Goal: Download file/media

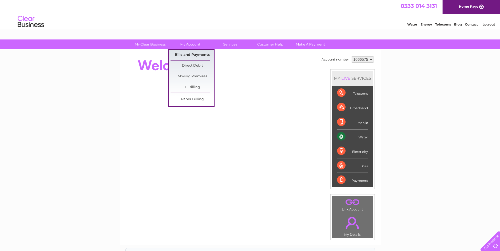
click at [188, 55] on link "Bills and Payments" at bounding box center [192, 55] width 43 height 11
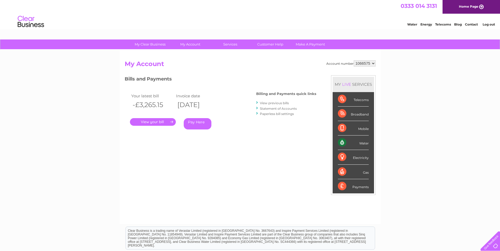
click at [155, 123] on link "." at bounding box center [153, 122] width 46 height 8
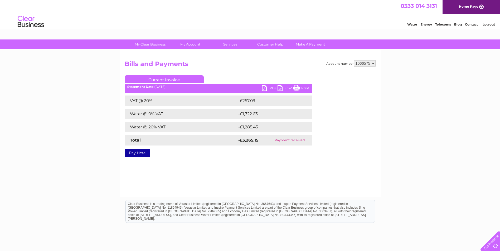
click at [263, 86] on link "PDF" at bounding box center [270, 89] width 16 height 8
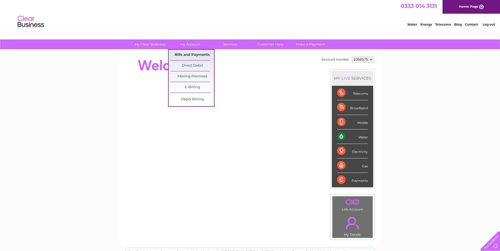
click at [192, 54] on link "Bills and Payments" at bounding box center [192, 55] width 43 height 11
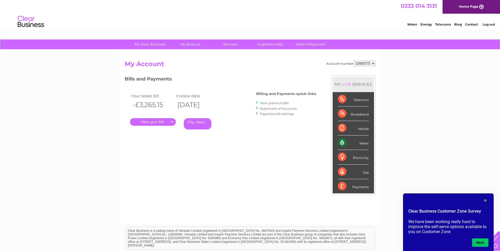
click at [151, 123] on link "." at bounding box center [153, 122] width 46 height 8
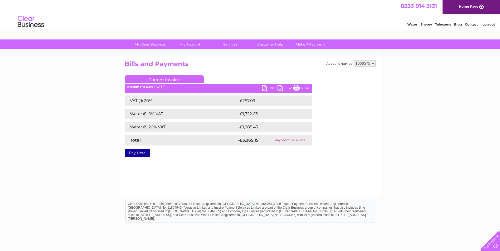
click at [280, 88] on link "CSV" at bounding box center [286, 89] width 16 height 8
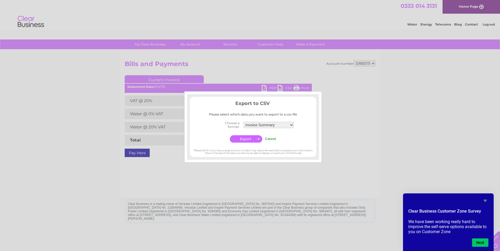
click at [273, 139] on input "Cancel" at bounding box center [270, 139] width 11 height 4
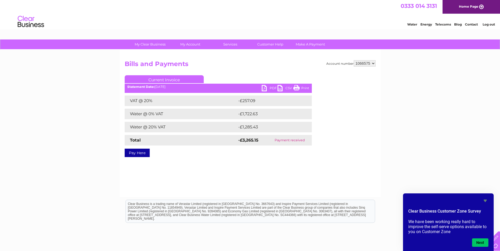
click at [264, 87] on link "PDF" at bounding box center [270, 89] width 16 height 8
